Goal: Information Seeking & Learning: Understand process/instructions

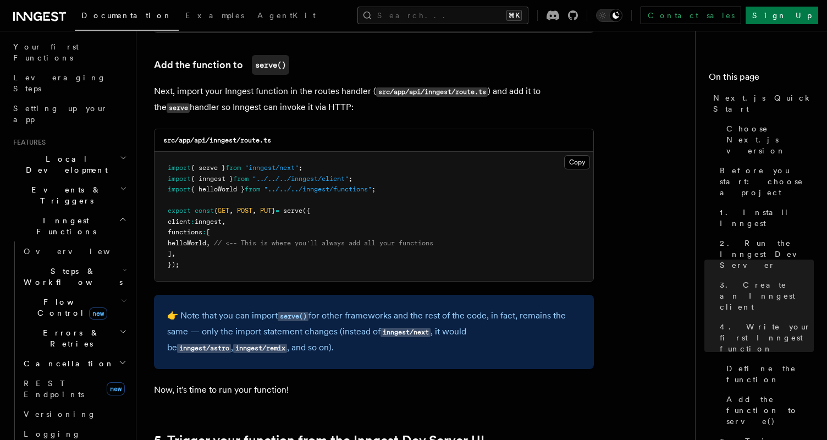
scroll to position [106, 0]
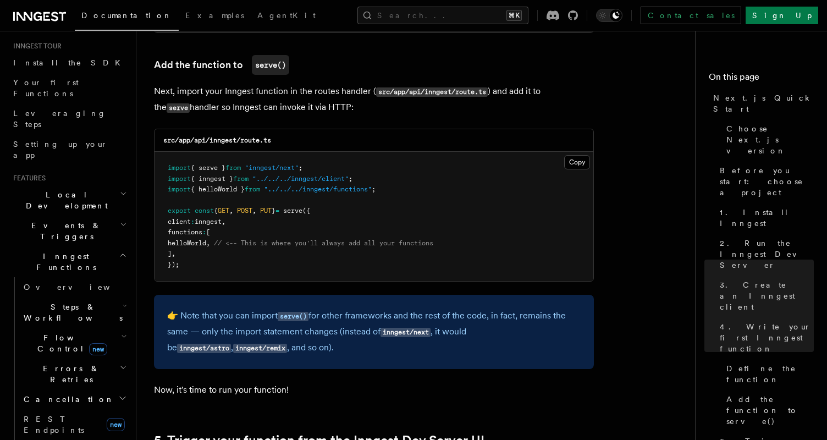
click at [103, 246] on h2 "Inngest Functions" at bounding box center [69, 261] width 120 height 31
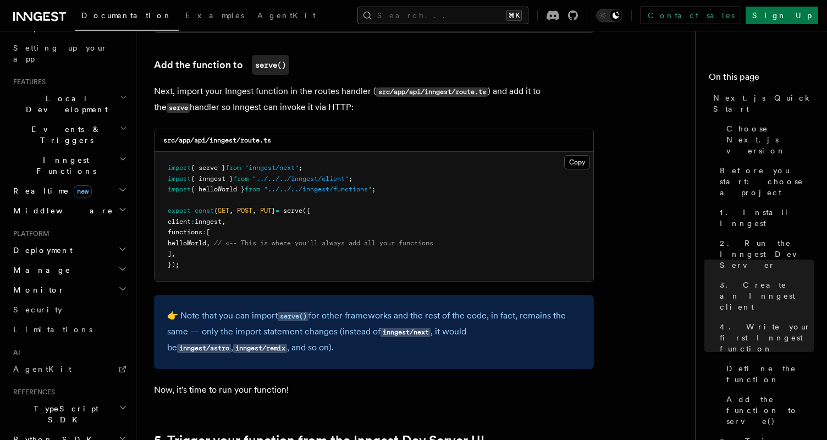
scroll to position [301, 0]
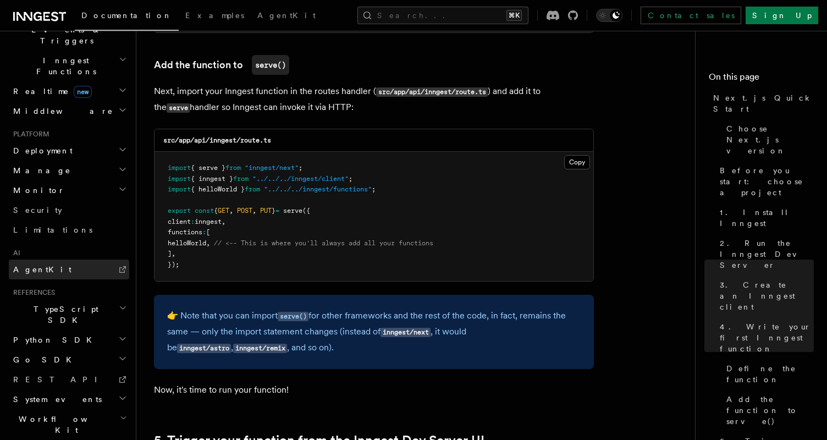
click at [60, 259] on link "AgentKit" at bounding box center [69, 269] width 120 height 20
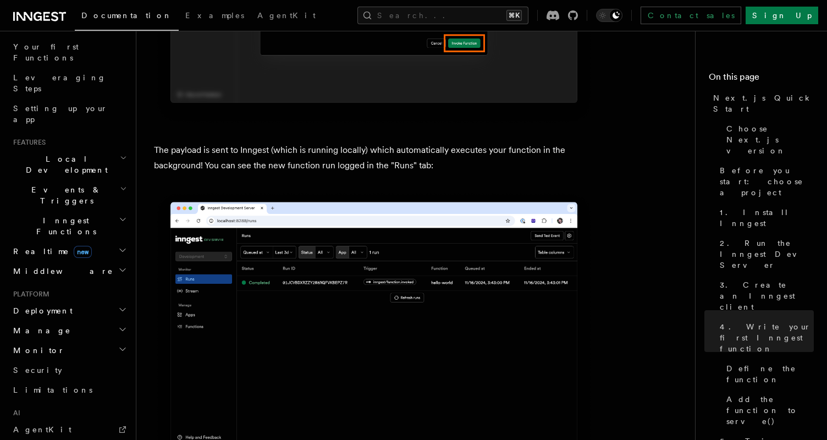
scroll to position [137, 0]
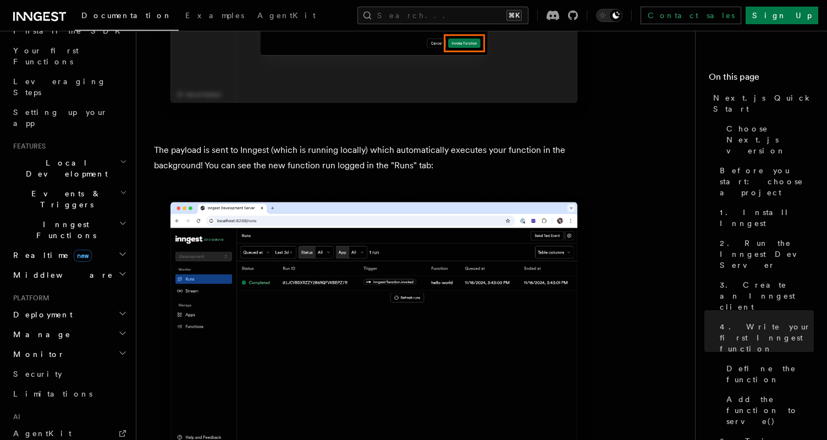
click at [123, 219] on icon "button" at bounding box center [123, 223] width 8 height 9
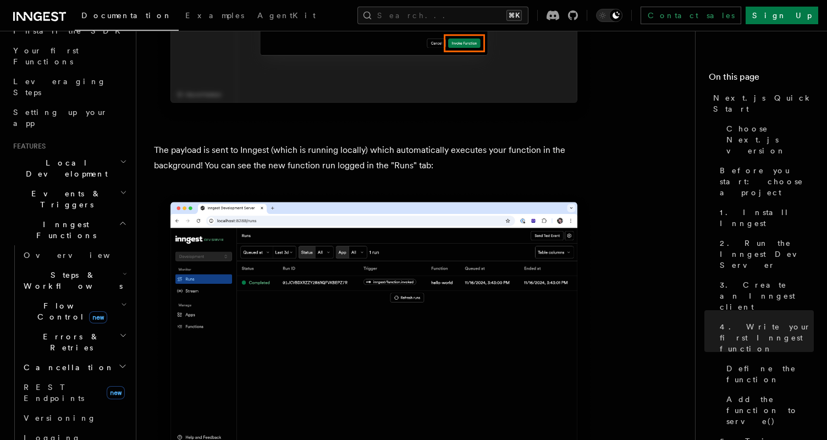
click at [94, 265] on h2 "Steps & Workflows" at bounding box center [74, 280] width 110 height 31
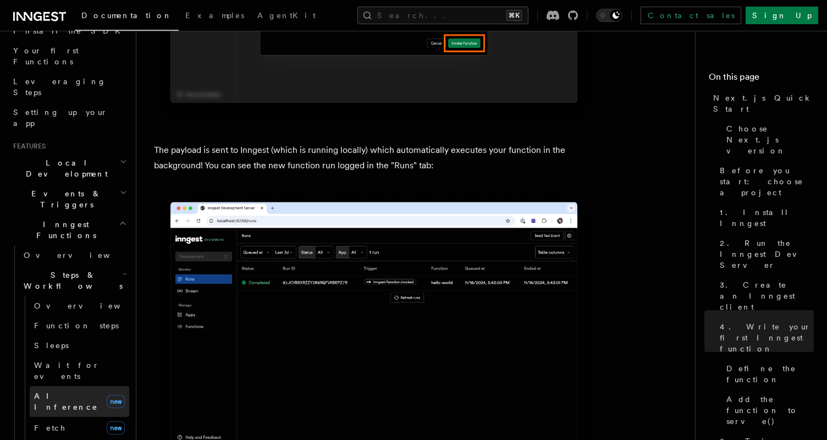
click at [78, 386] on link "AI Inference new" at bounding box center [79, 401] width 99 height 31
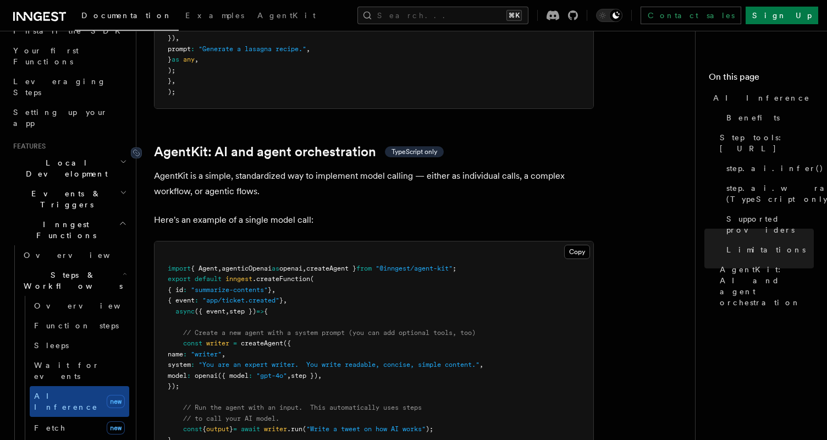
scroll to position [3134, 0]
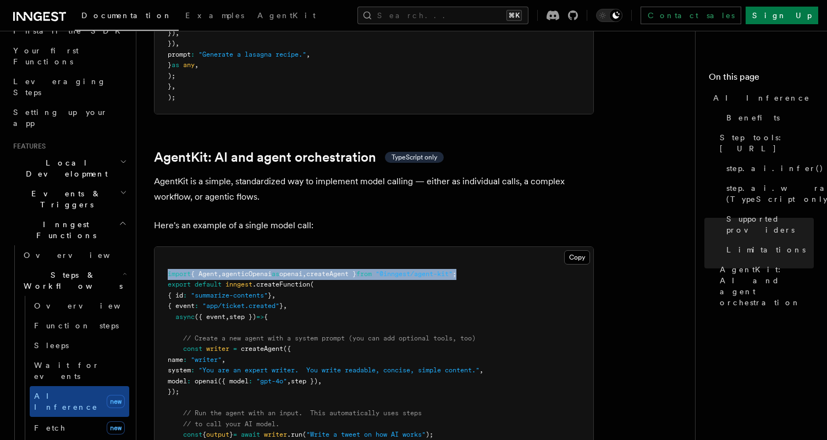
drag, startPoint x: 498, startPoint y: 221, endPoint x: 167, endPoint y: 223, distance: 330.9
click at [167, 247] on pre "import { Agent , agenticOpenai as openai , createAgent } from "@inngest/agent-k…" at bounding box center [373, 365] width 439 height 236
copy span "import { Agent , agenticOpenai as openai , createAgent } from "@inngest/agent-k…"
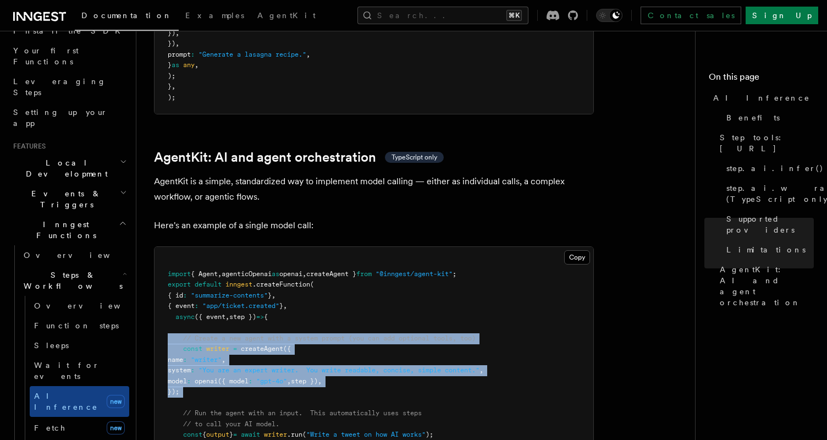
drag, startPoint x: 198, startPoint y: 346, endPoint x: 152, endPoint y: 288, distance: 73.9
copy code "// Create a new agent with a system prompt (you can add optional tools, too) co…"
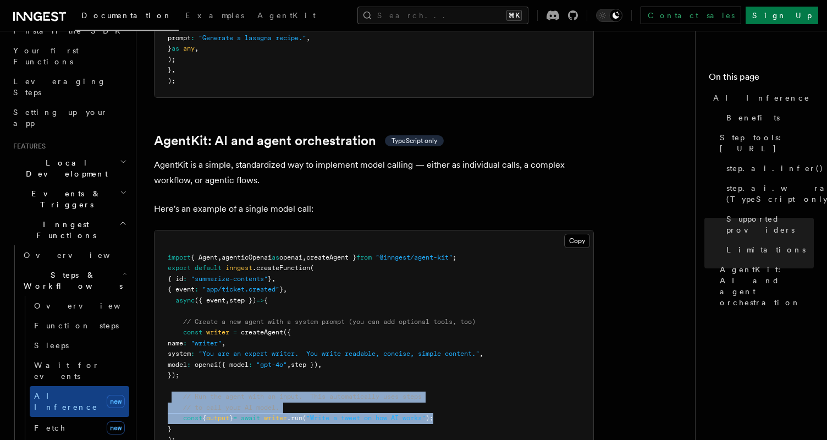
drag, startPoint x: 462, startPoint y: 367, endPoint x: 170, endPoint y: 347, distance: 292.5
click at [170, 347] on pre "import { Agent , agenticOpenai as openai , createAgent } from "@inngest/agent-k…" at bounding box center [373, 348] width 439 height 236
copy code "// Run the agent with an input. This automatically uses steps // to call your A…"
